Goal: Task Accomplishment & Management: Complete application form

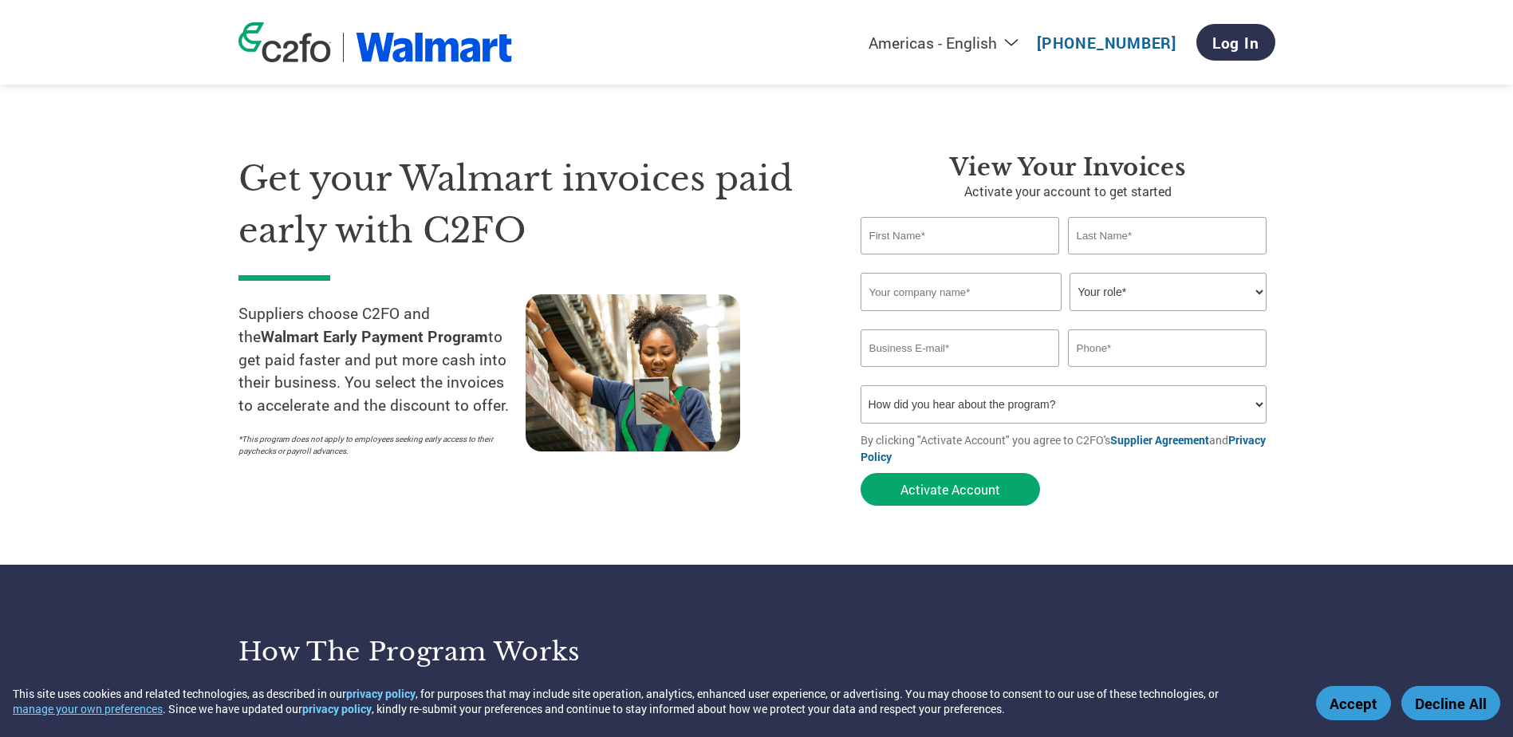
click at [917, 226] on input "text" at bounding box center [959, 235] width 199 height 37
type input "Richard"
type input "Black"
type input "Tri-Phase Electric"
type input "rblktpe@gmail.com"
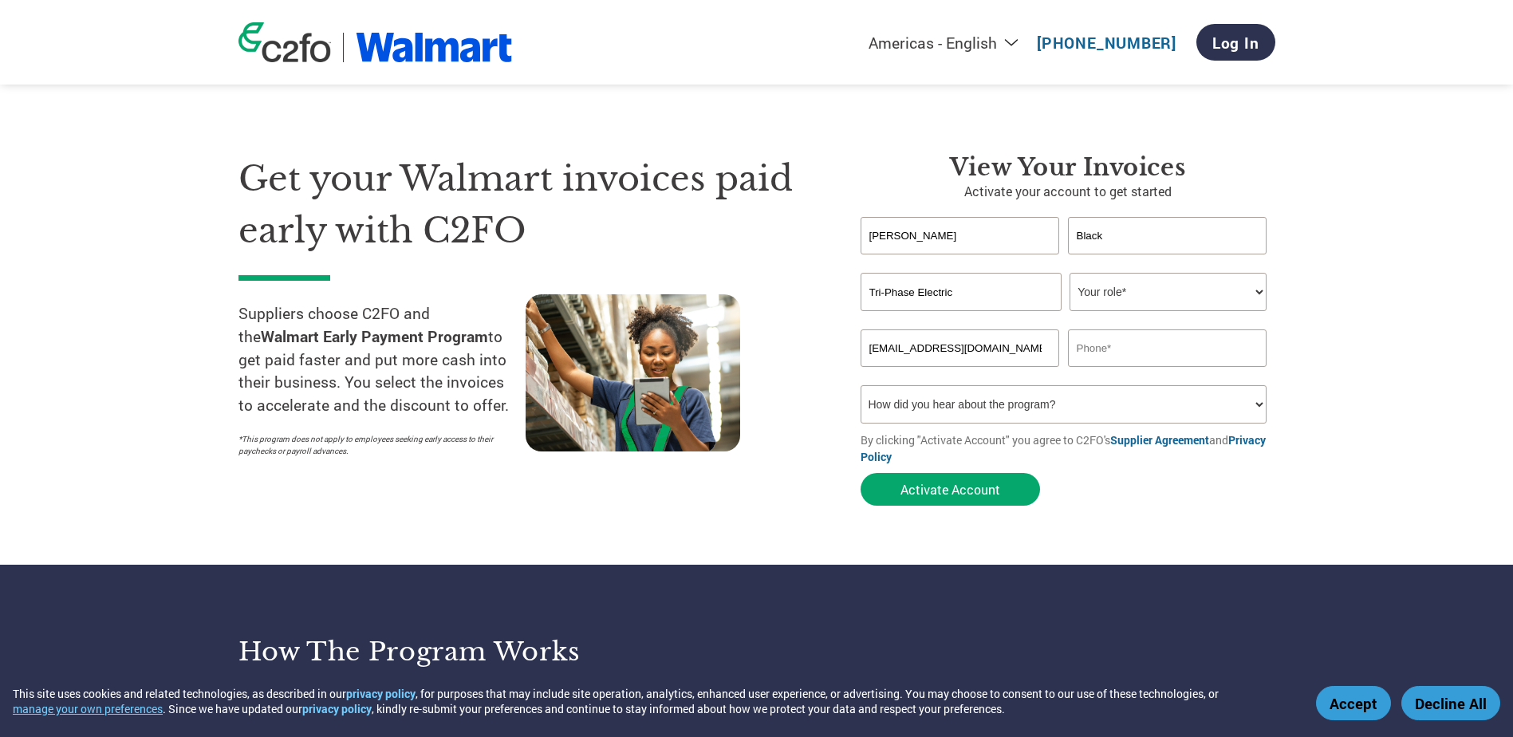
type input "4026893421"
click at [1091, 292] on select "Your role* CFO Controller Credit Manager Finance Director Treasurer CEO Preside…" at bounding box center [1167, 292] width 197 height 38
drag, startPoint x: 923, startPoint y: 237, endPoint x: 789, endPoint y: 211, distance: 136.4
click at [789, 211] on div "Get your Walmart invoices paid early with C2FO Suppliers choose C2FO and the Wa…" at bounding box center [756, 301] width 1037 height 424
type input "s"
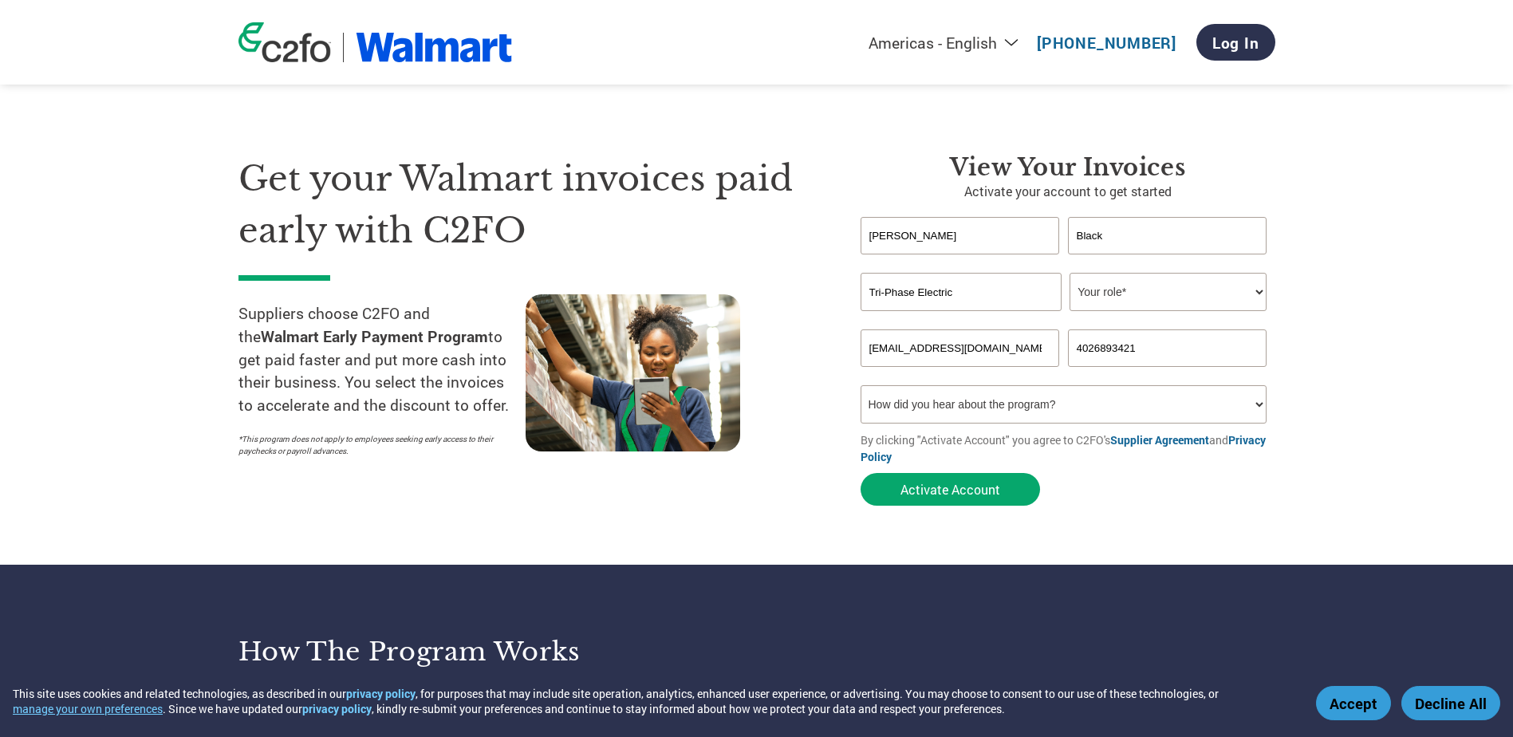
click at [848, 169] on div "View Your Invoices Activate your account to get started Jennifer Black Invalid …" at bounding box center [1055, 333] width 439 height 360
click at [1130, 283] on select "Your role* CFO Controller Credit Manager Finance Director Treasurer CEO Preside…" at bounding box center [1167, 292] width 197 height 38
drag, startPoint x: 929, startPoint y: 232, endPoint x: 674, endPoint y: 224, distance: 255.3
click at [674, 224] on div "Get your Walmart invoices paid early with C2FO Suppliers choose C2FO and the Wa…" at bounding box center [756, 301] width 1037 height 424
type input "Richard"
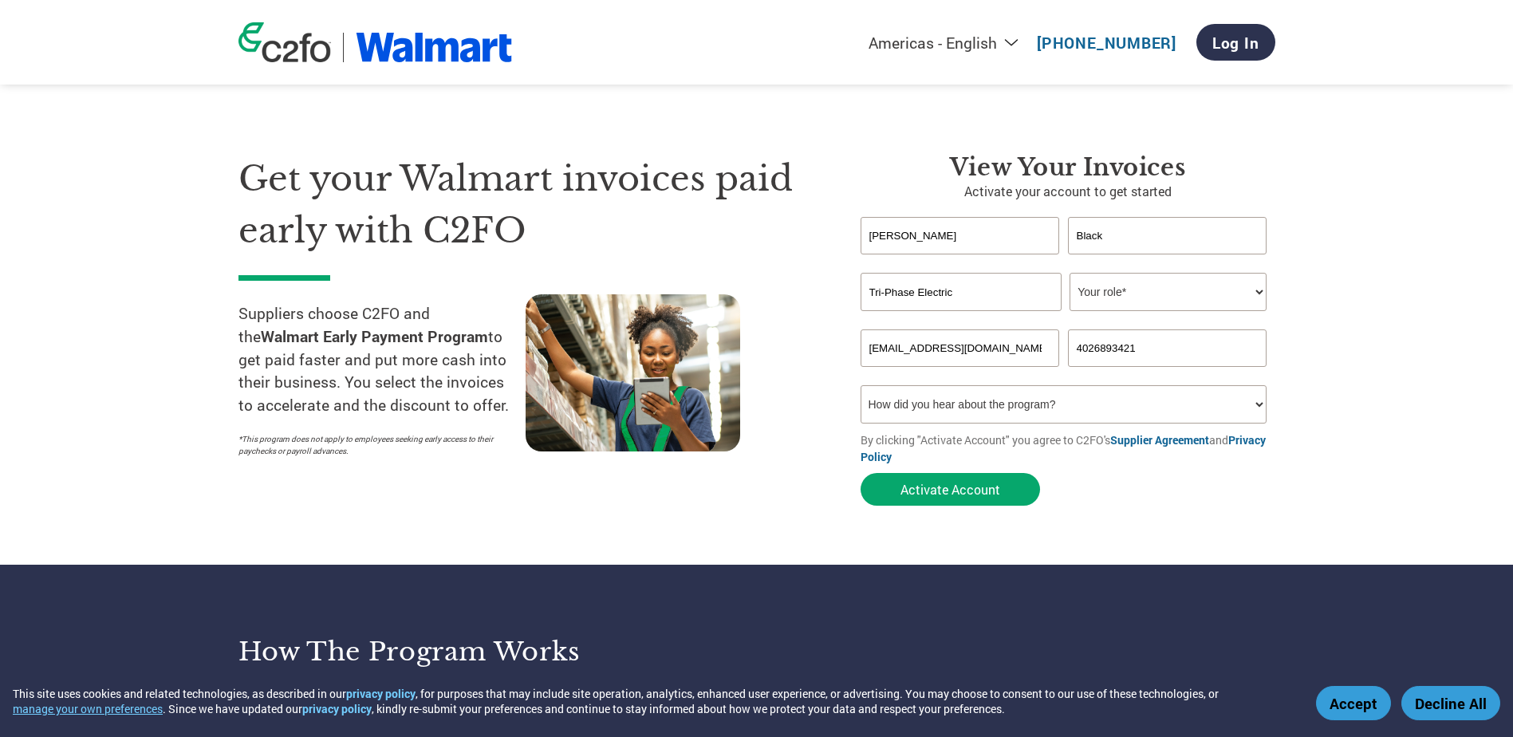
click at [1136, 297] on select "Your role* CFO Controller Credit Manager Finance Director Treasurer CEO Preside…" at bounding box center [1167, 292] width 197 height 38
select select "OWNER_FOUNDER"
click at [1069, 273] on select "Your role* CFO Controller Credit Manager Finance Director Treasurer CEO Preside…" at bounding box center [1167, 292] width 197 height 38
click at [994, 403] on select "How did you hear about the program? Received a letter Email Social Media Online…" at bounding box center [1063, 404] width 407 height 38
click at [860, 385] on select "How did you hear about the program? Received a letter Email Social Media Online…" at bounding box center [1063, 404] width 407 height 38
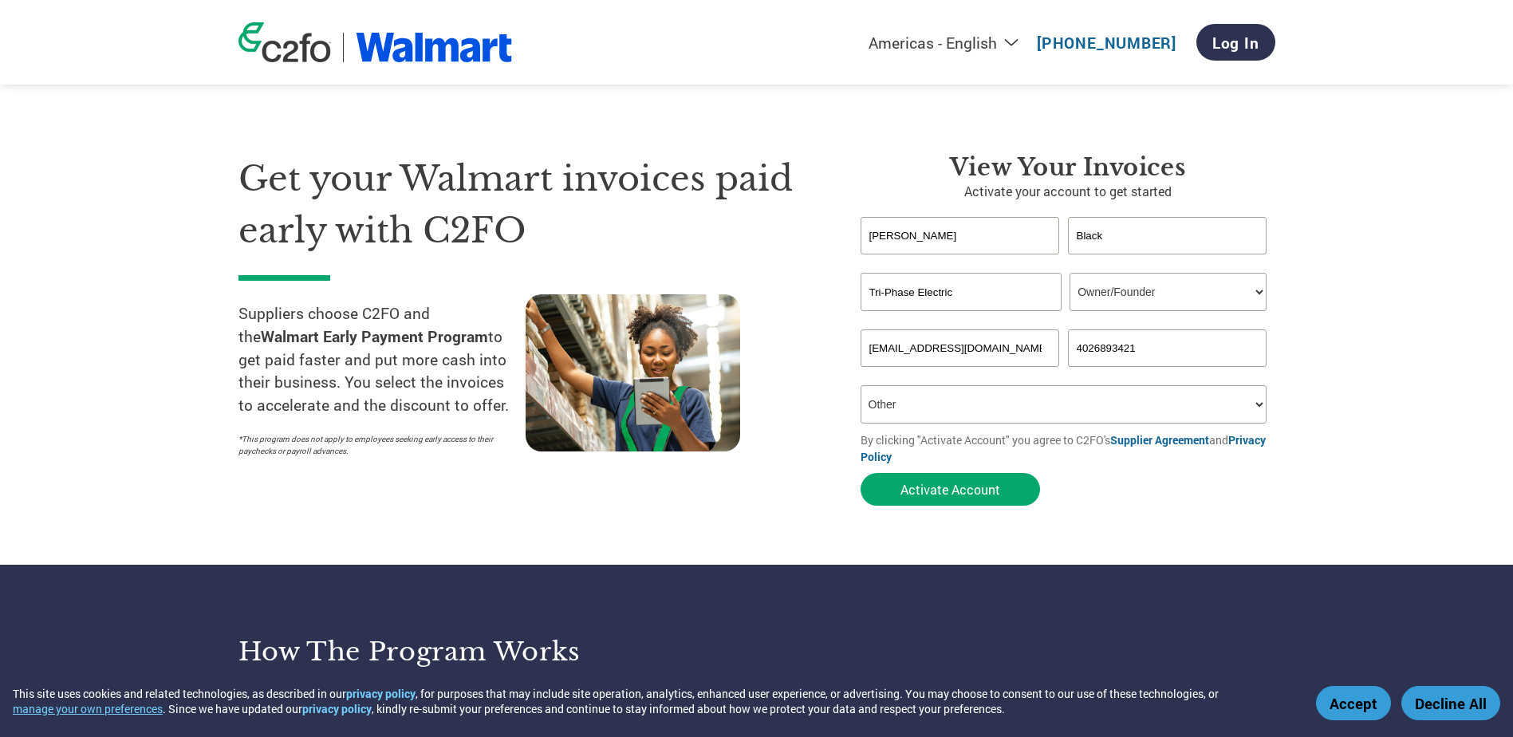
click at [1256, 400] on select "How did you hear about the program? Received a letter Email Social Media Online…" at bounding box center [1063, 404] width 407 height 38
select select "Family/Friend/Acquaintance"
click at [860, 385] on select "How did you hear about the program? Received a letter Email Social Media Online…" at bounding box center [1063, 404] width 407 height 38
click at [947, 486] on button "Activate Account" at bounding box center [949, 489] width 179 height 33
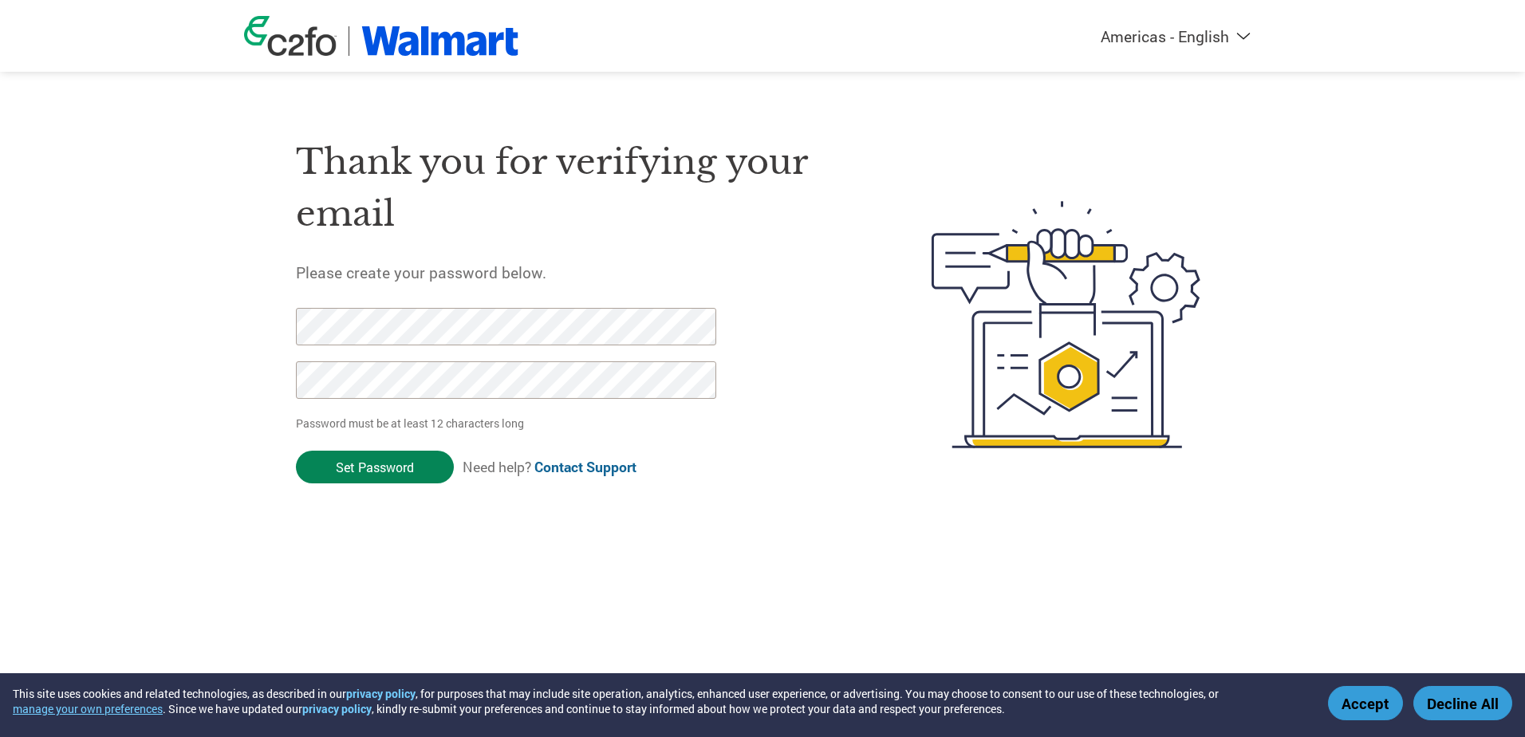
click at [367, 462] on input "Set Password" at bounding box center [375, 467] width 158 height 33
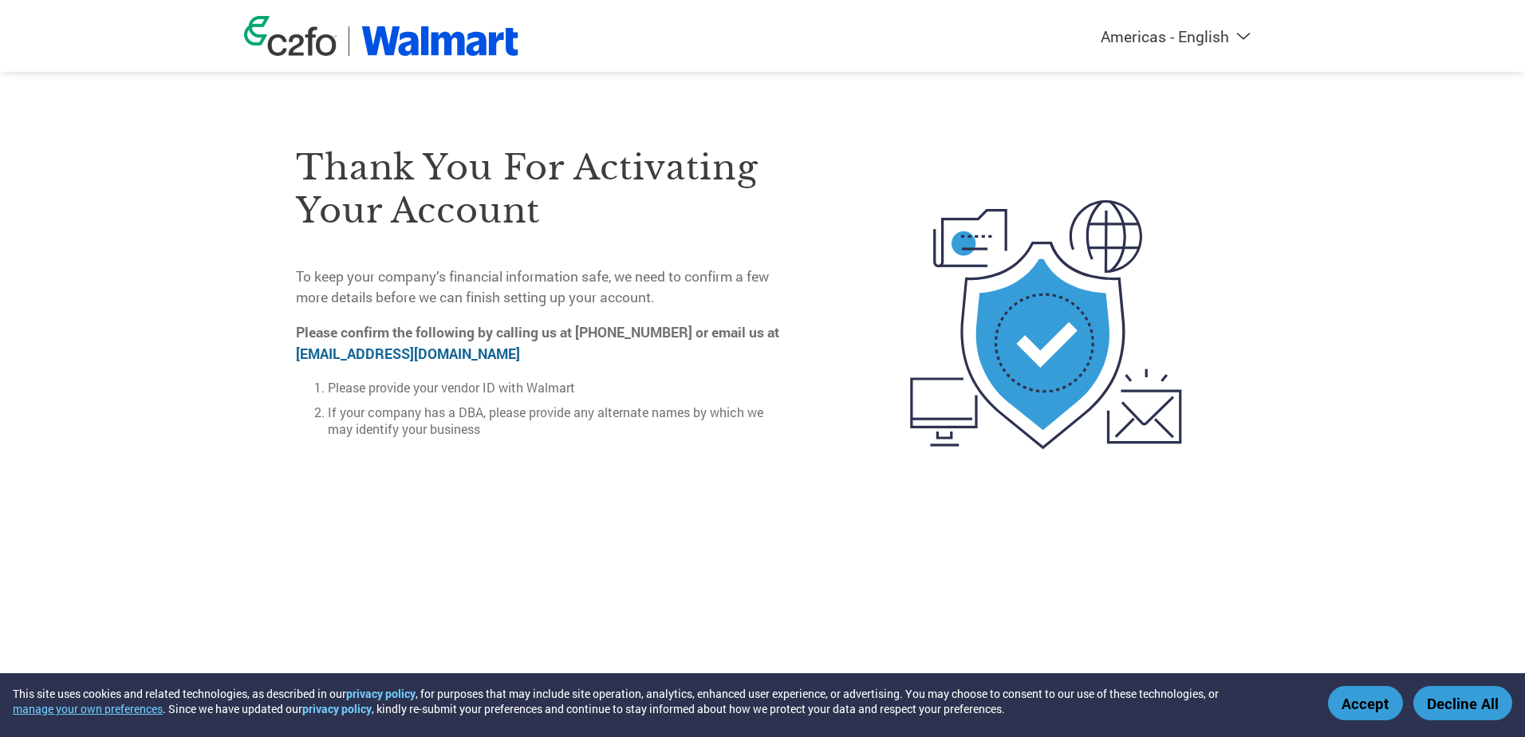
click at [361, 347] on link "on-boarding@c2fo.com" at bounding box center [408, 353] width 224 height 18
click at [348, 351] on link "on-boarding@c2fo.com" at bounding box center [408, 353] width 224 height 18
click at [510, 353] on p "Please confirm the following by calling us at 833-255-7078 or email us at on-bo…" at bounding box center [543, 343] width 494 height 42
drag, startPoint x: 293, startPoint y: 344, endPoint x: 451, endPoint y: 356, distance: 158.3
click at [451, 356] on div "Thank you for activating your account To keep your company’s financial informat…" at bounding box center [762, 325] width 1037 height 427
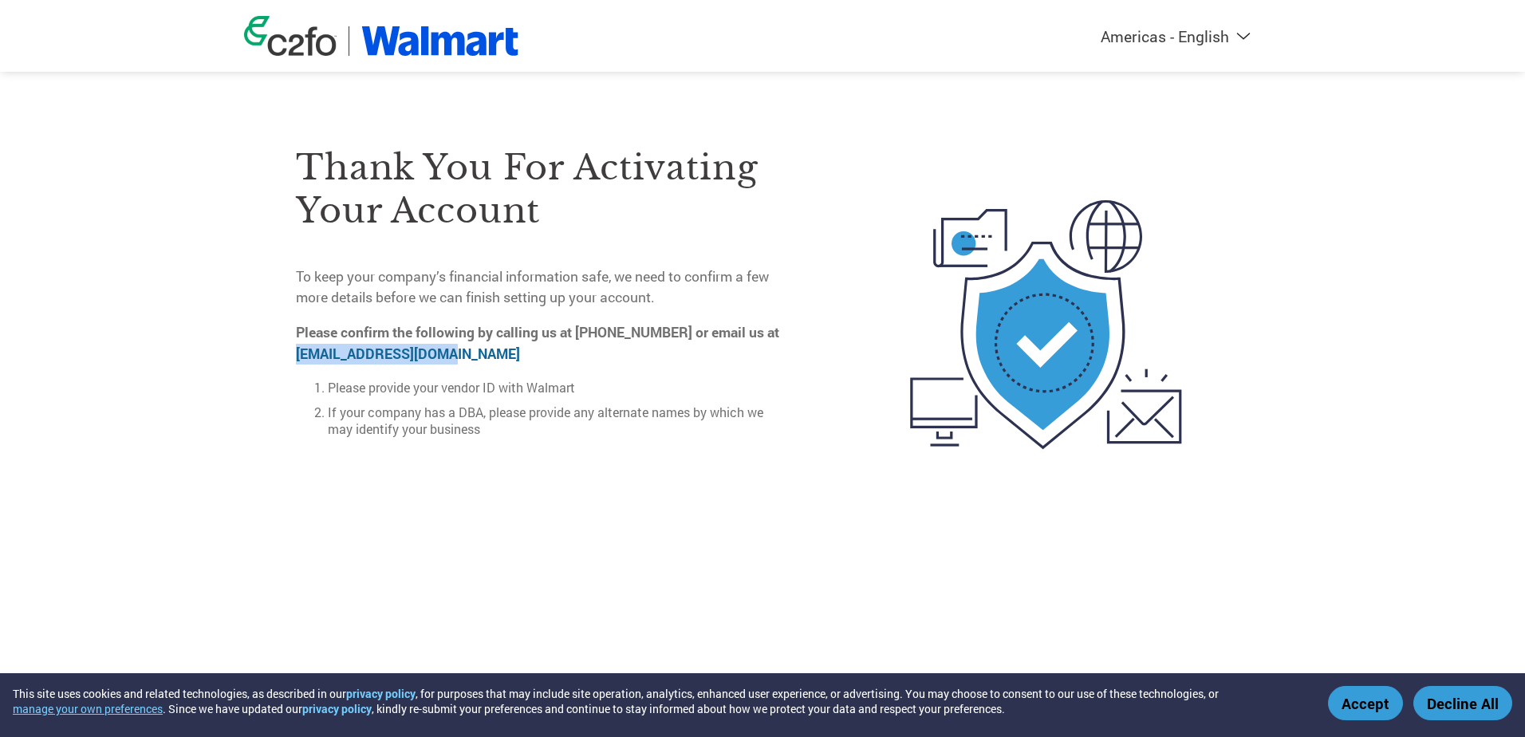
drag, startPoint x: 451, startPoint y: 356, endPoint x: 410, endPoint y: 353, distance: 40.8
copy link "on-boarding@c2fo.com"
click at [467, 356] on p "Please confirm the following by calling us at 833-255-7078 or email us at on-bo…" at bounding box center [543, 343] width 494 height 42
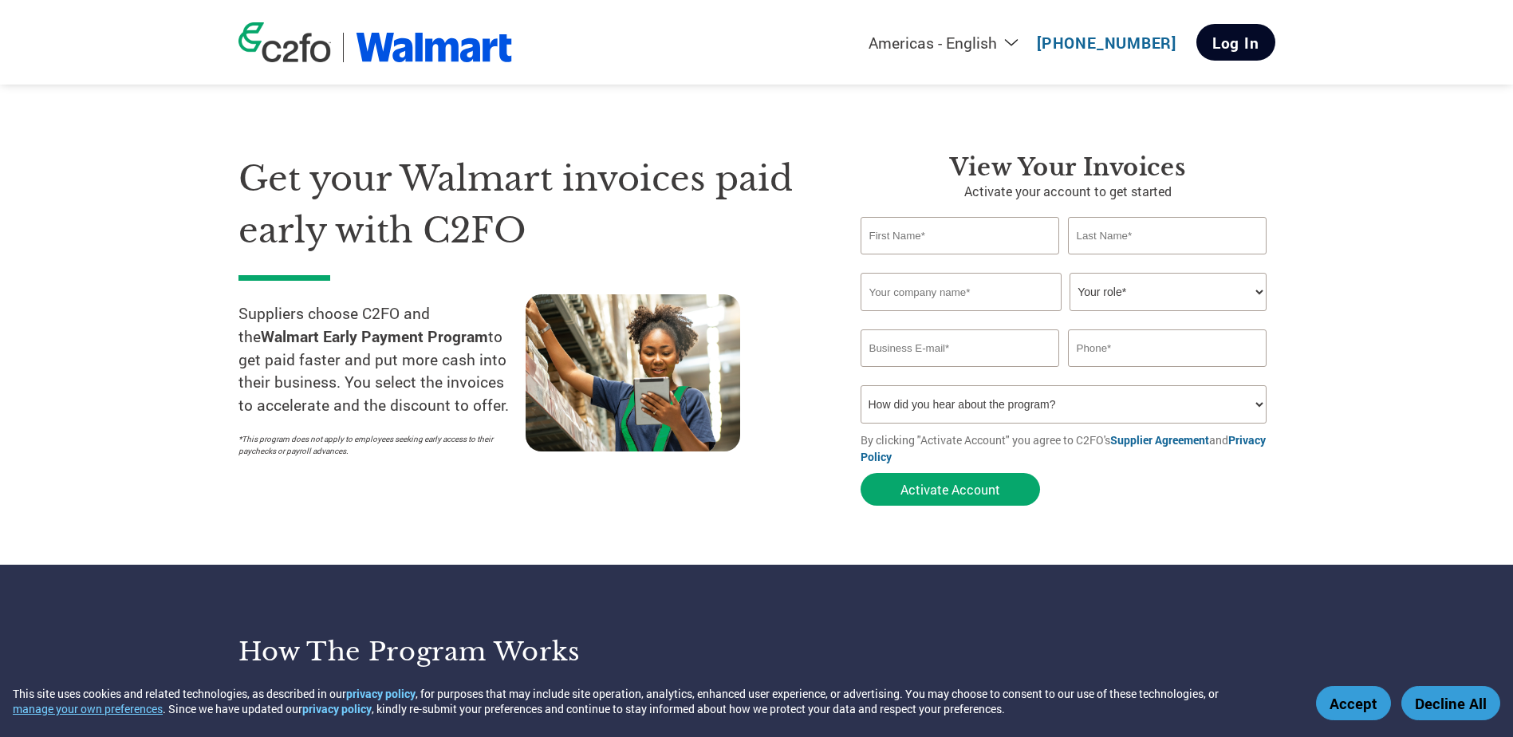
click at [1225, 41] on link "Log In" at bounding box center [1235, 42] width 79 height 37
